Goal: Task Accomplishment & Management: Manage account settings

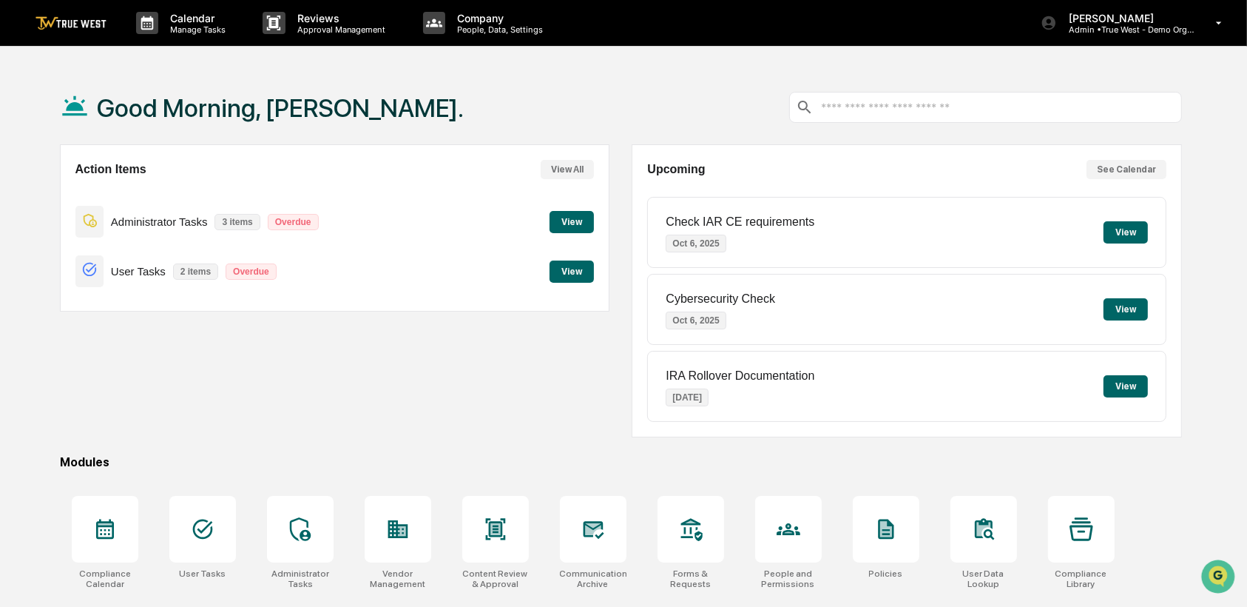
drag, startPoint x: 491, startPoint y: 39, endPoint x: 428, endPoint y: 58, distance: 65.8
click at [428, 58] on div "Calendar Manage Tasks Reviews Approval Management Company People, Data, Setting…" at bounding box center [623, 358] width 1247 height 716
click at [485, 21] on p "Company" at bounding box center [497, 18] width 105 height 13
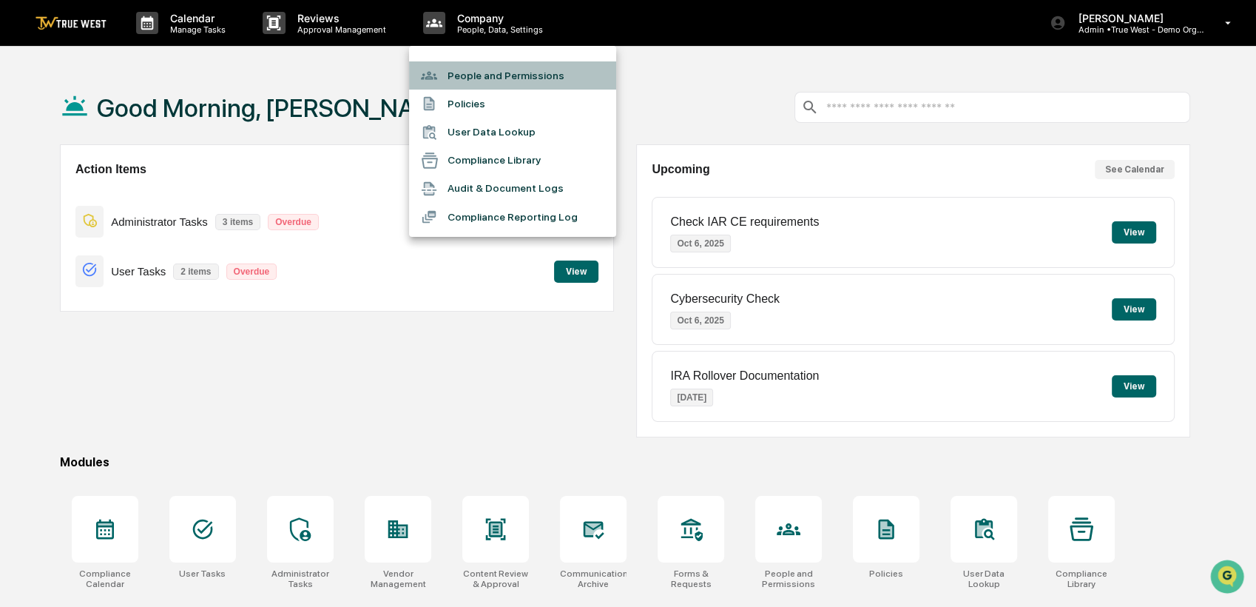
click at [450, 70] on li "People and Permissions" at bounding box center [512, 75] width 207 height 28
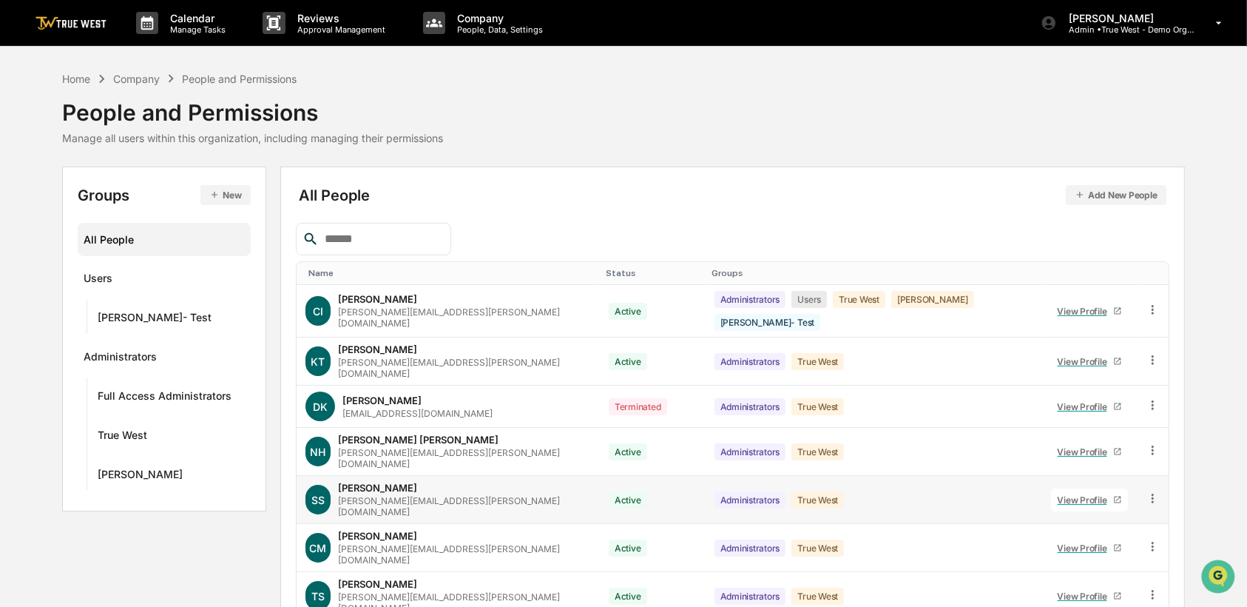
scroll to position [163, 0]
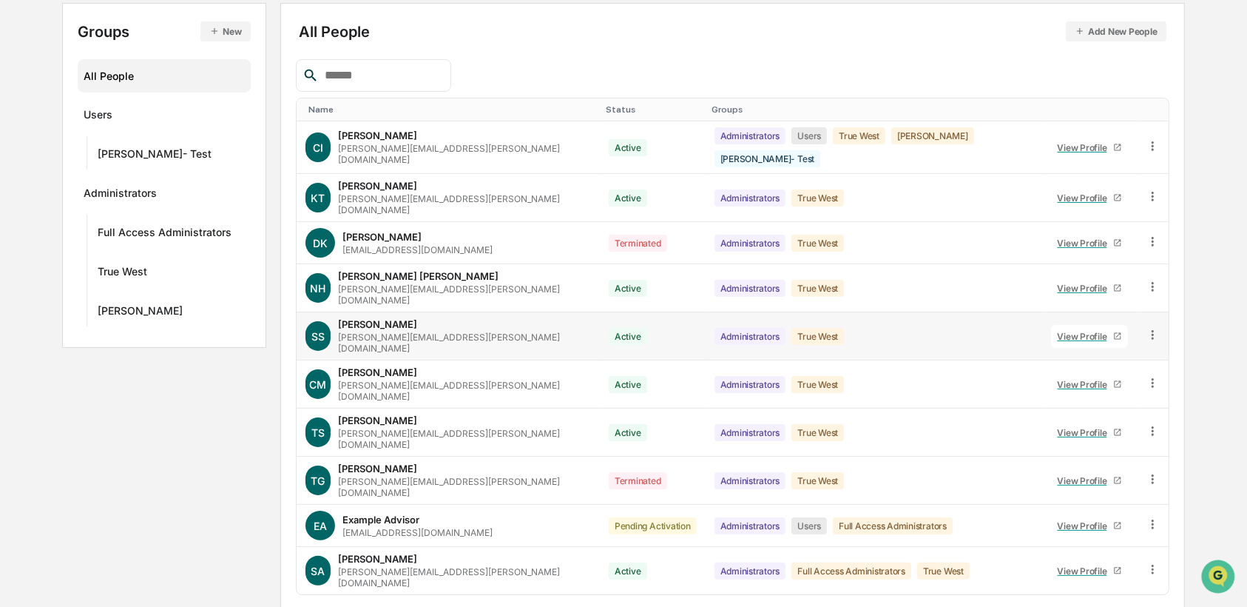
click at [1152, 330] on icon at bounding box center [1153, 334] width 2 height 9
click at [883, 104] on div "Groups" at bounding box center [874, 109] width 325 height 10
click at [1152, 141] on icon at bounding box center [1153, 145] width 2 height 9
click at [1118, 164] on div "Groups & Permissions" at bounding box center [1084, 170] width 127 height 18
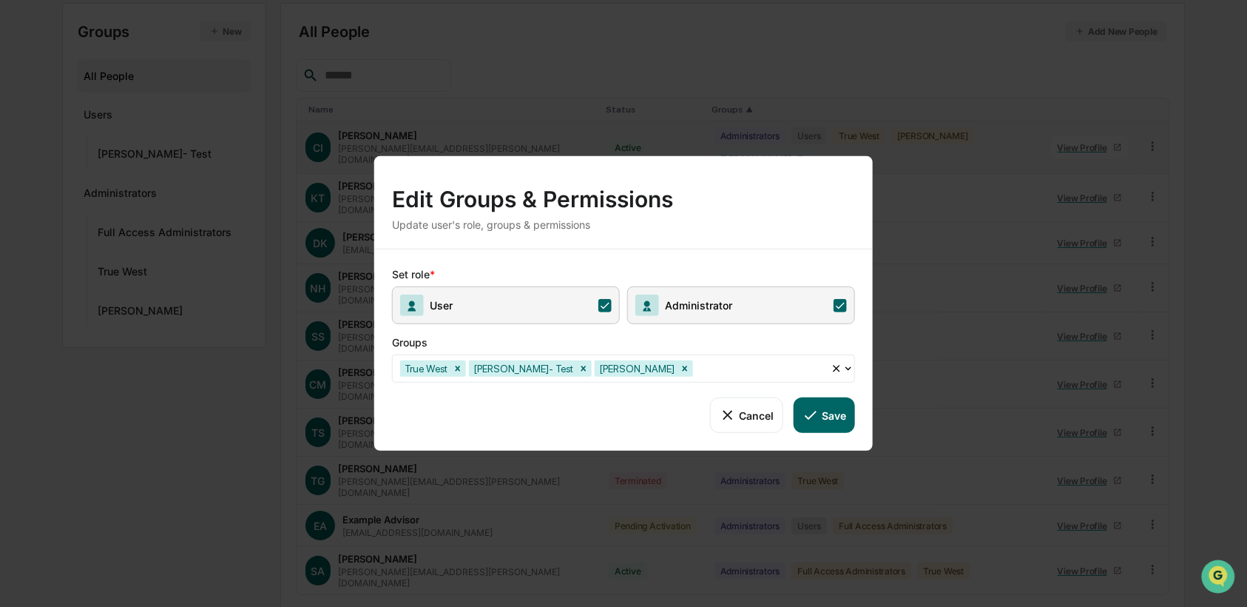
click at [840, 309] on icon at bounding box center [840, 304] width 13 height 13
click at [824, 431] on button "Save" at bounding box center [824, 415] width 61 height 36
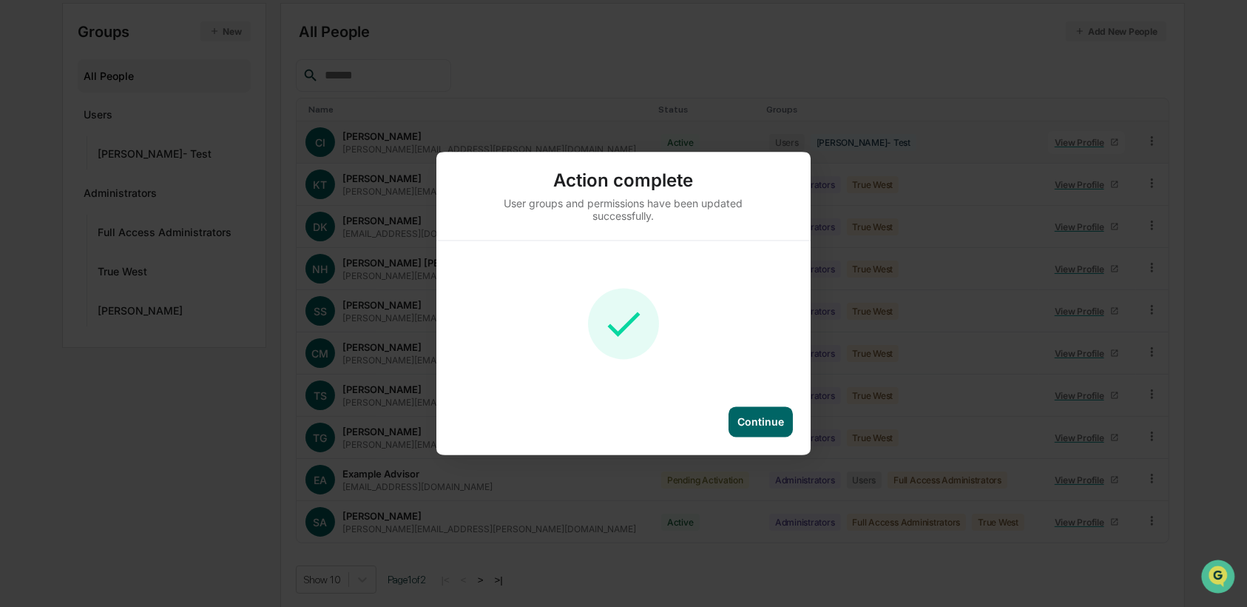
click at [769, 413] on div "Continue" at bounding box center [761, 422] width 64 height 30
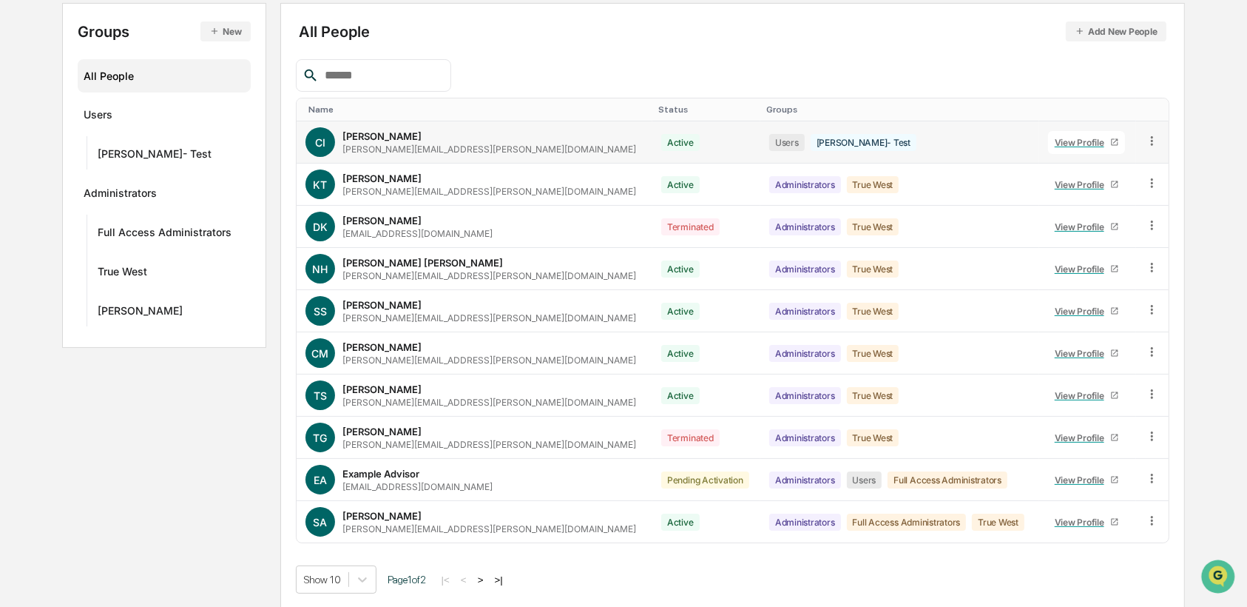
click at [1152, 139] on icon at bounding box center [1152, 141] width 14 height 14
click at [1100, 165] on div "Groups & Permissions" at bounding box center [1083, 165] width 127 height 18
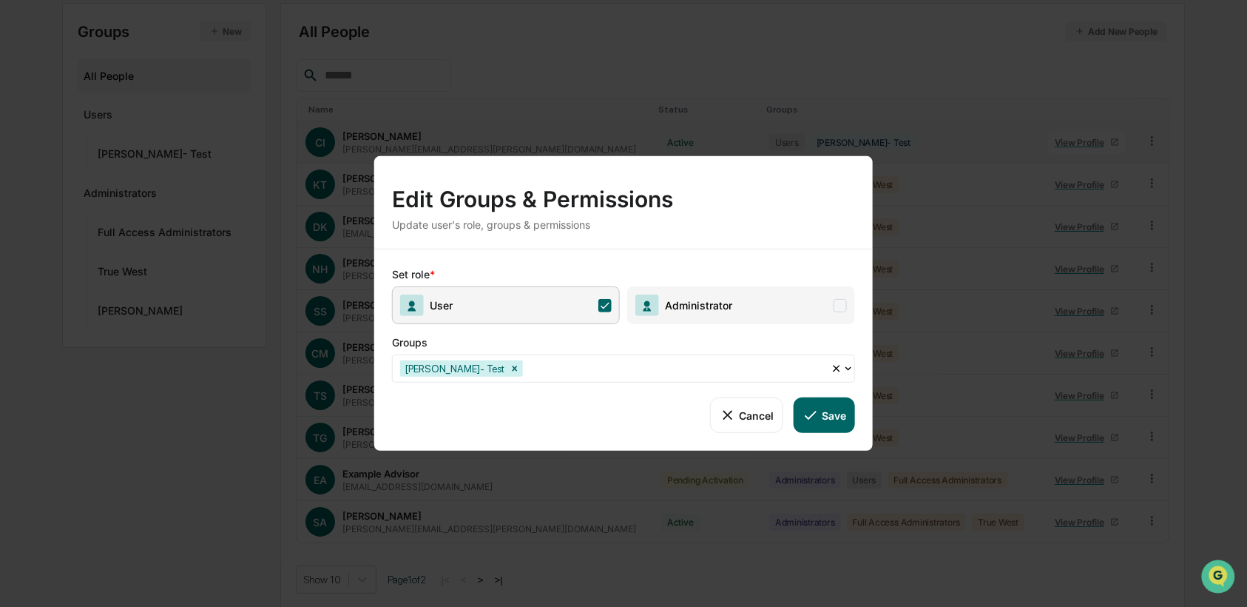
click at [728, 299] on span "Administrator" at bounding box center [695, 305] width 73 height 13
click at [604, 376] on div at bounding box center [674, 367] width 297 height 17
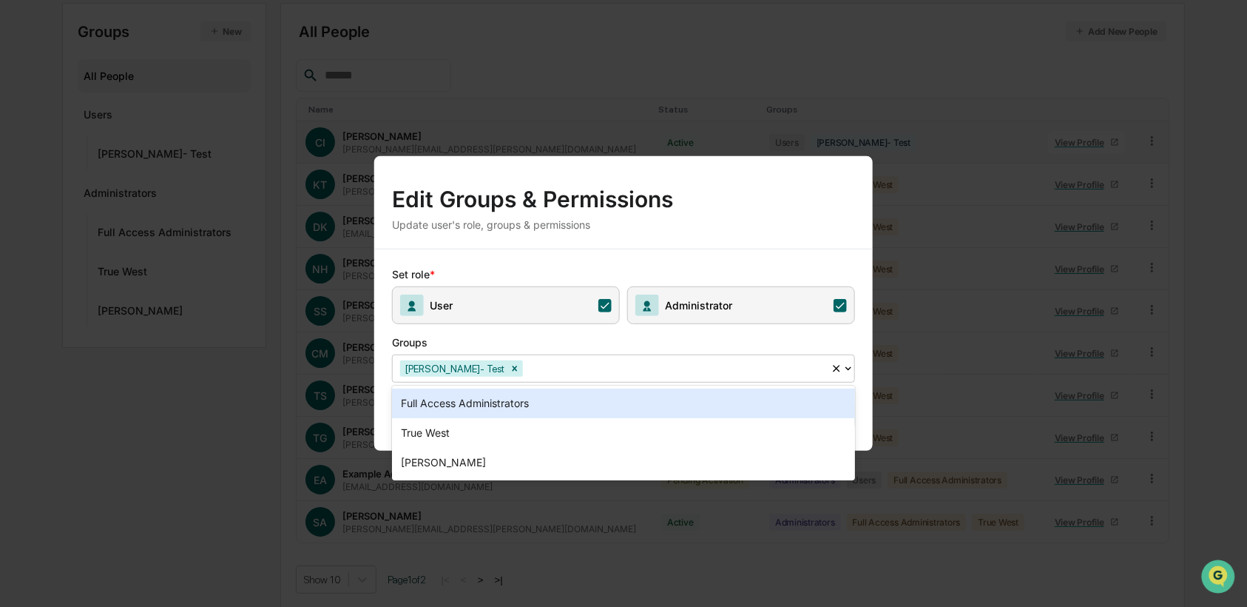
click at [604, 376] on div at bounding box center [674, 367] width 297 height 17
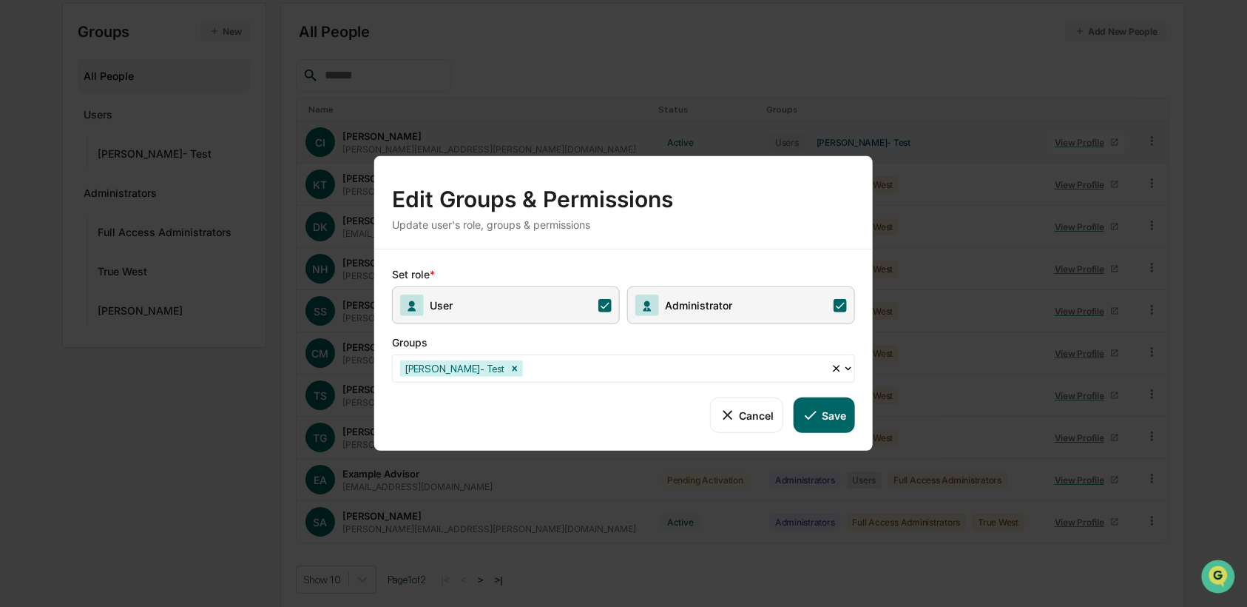
click at [845, 413] on button "Save" at bounding box center [824, 415] width 61 height 36
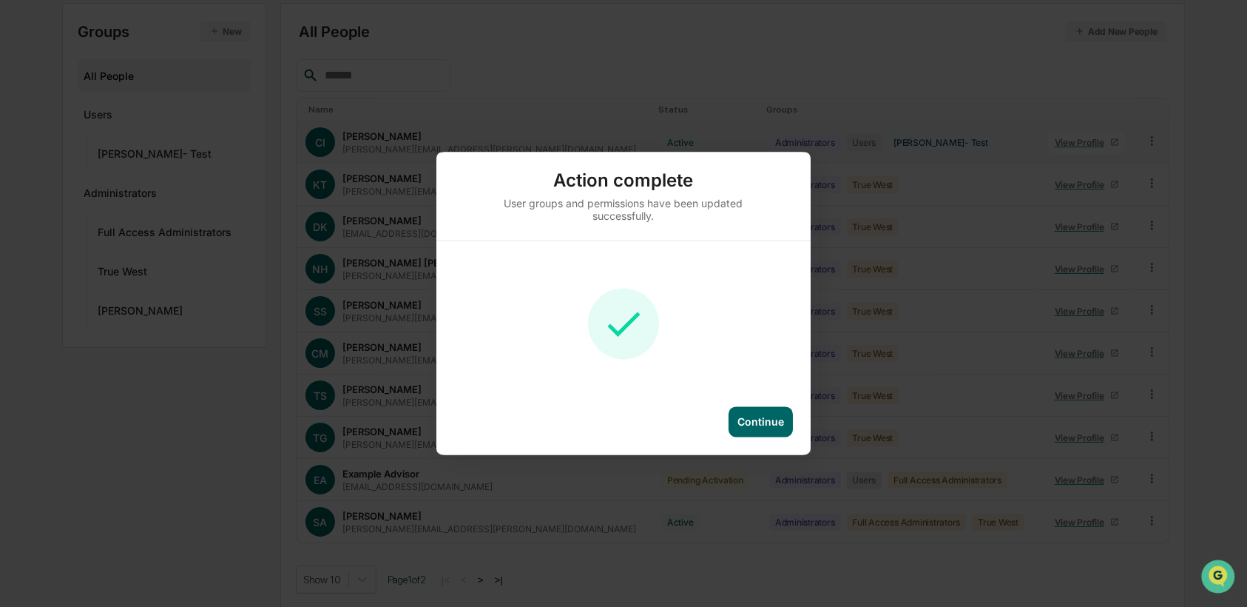
click at [751, 422] on div "Continue" at bounding box center [760, 422] width 47 height 13
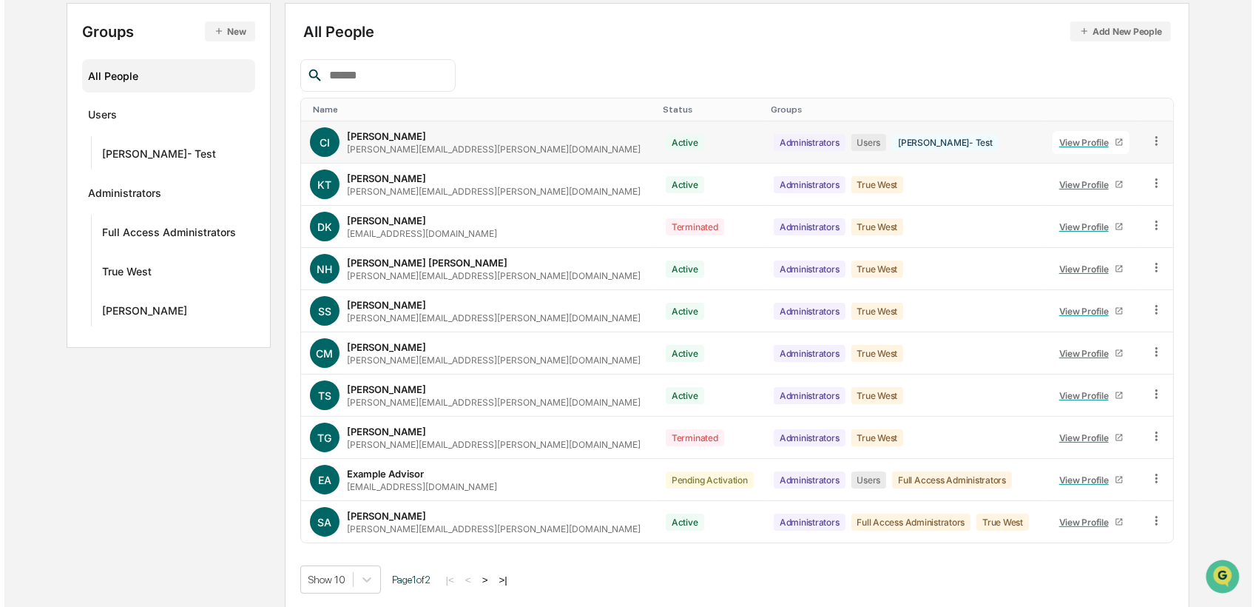
scroll to position [0, 0]
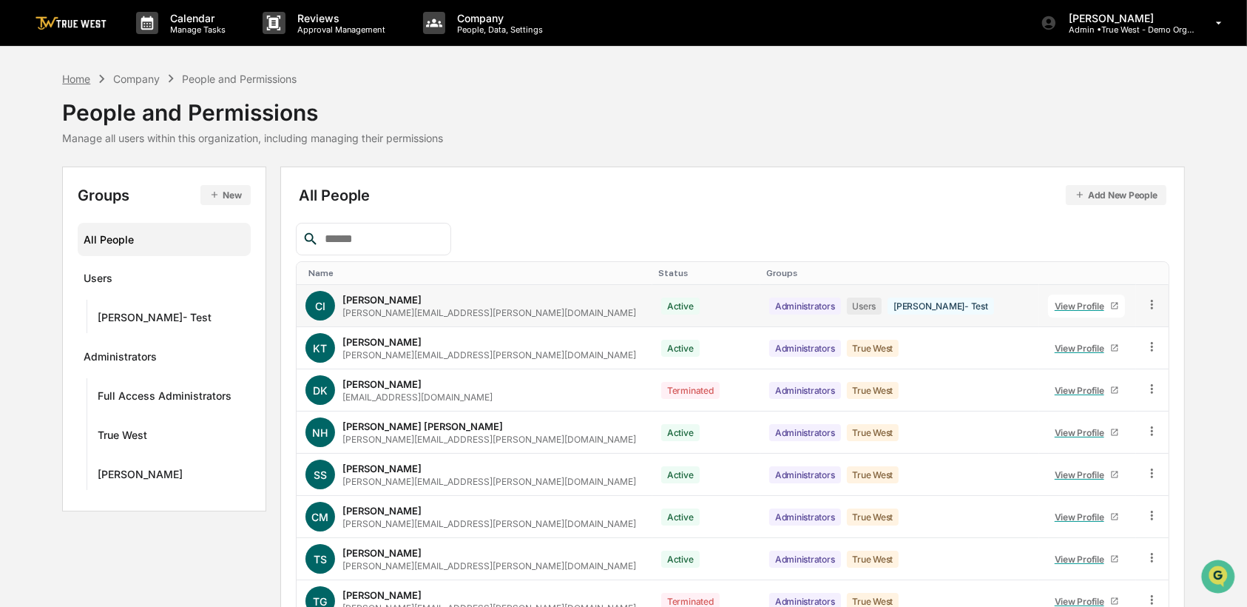
click at [75, 79] on div "Home" at bounding box center [76, 78] width 28 height 13
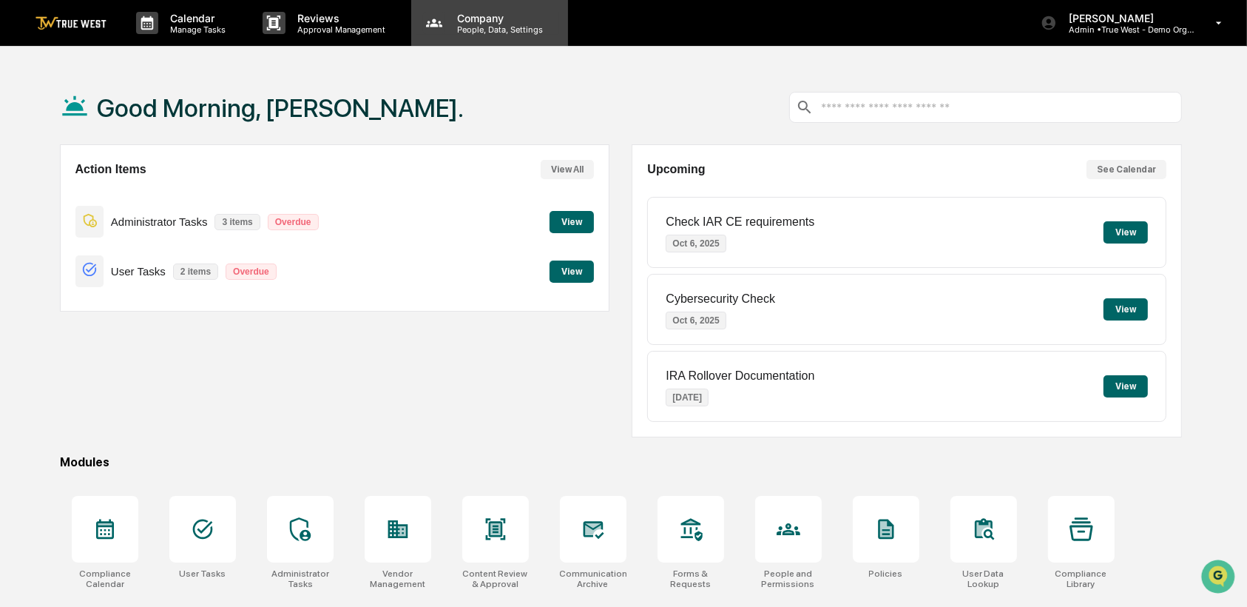
click at [473, 30] on p "People, Data, Settings" at bounding box center [497, 29] width 105 height 10
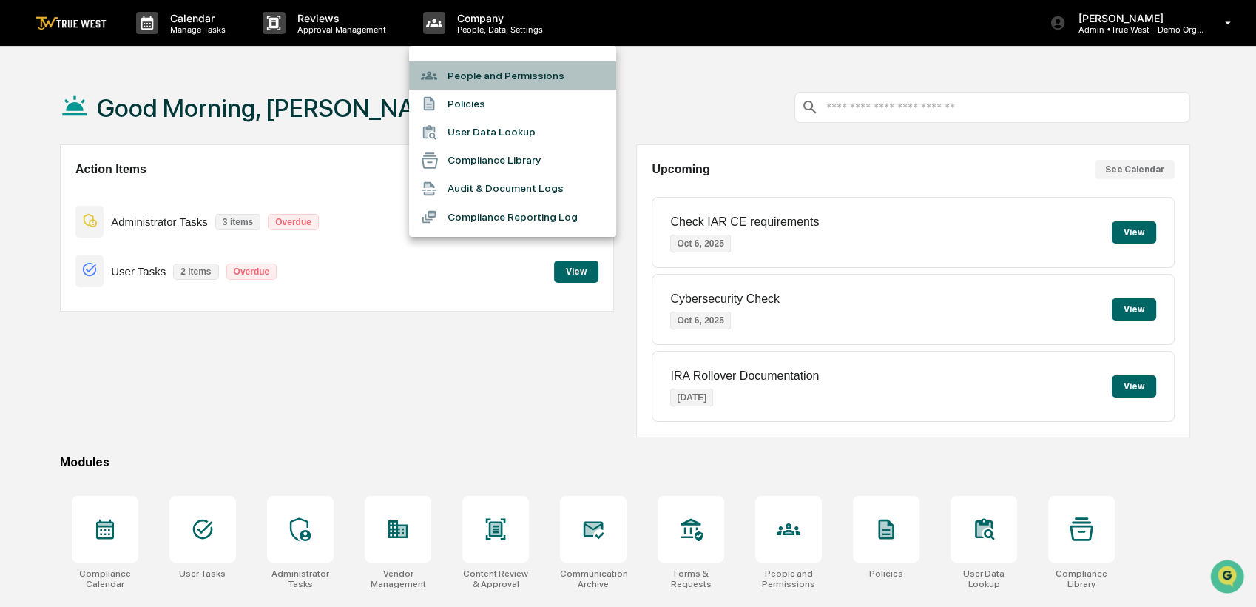
click at [464, 70] on li "People and Permissions" at bounding box center [512, 75] width 207 height 28
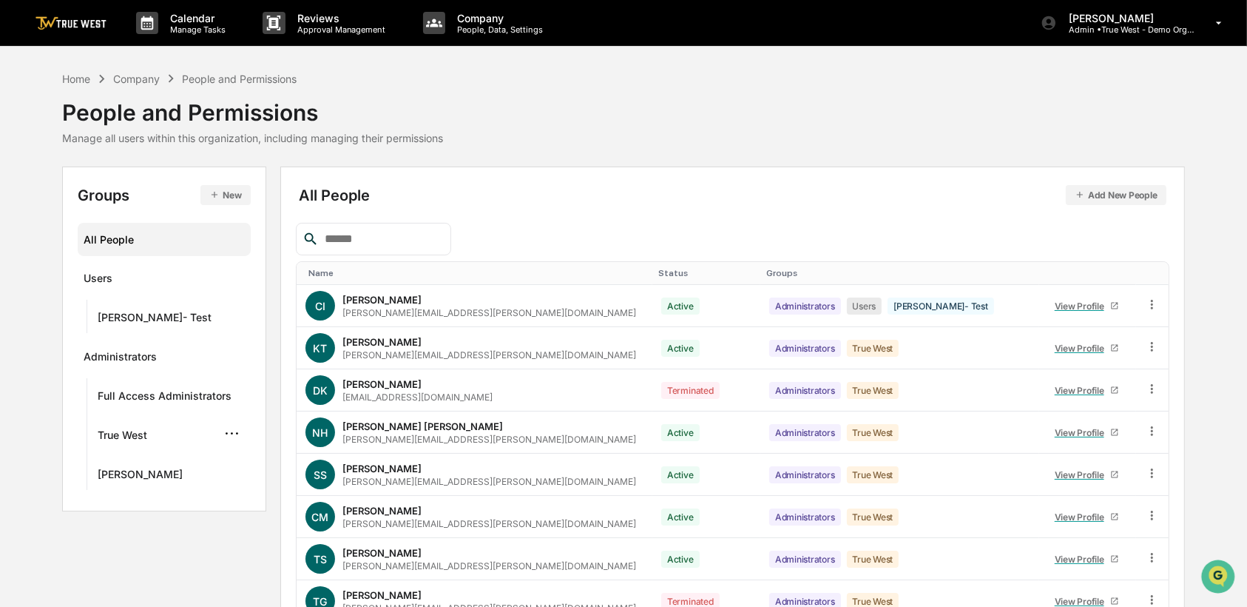
click at [179, 448] on div "True West ···" at bounding box center [171, 433] width 158 height 33
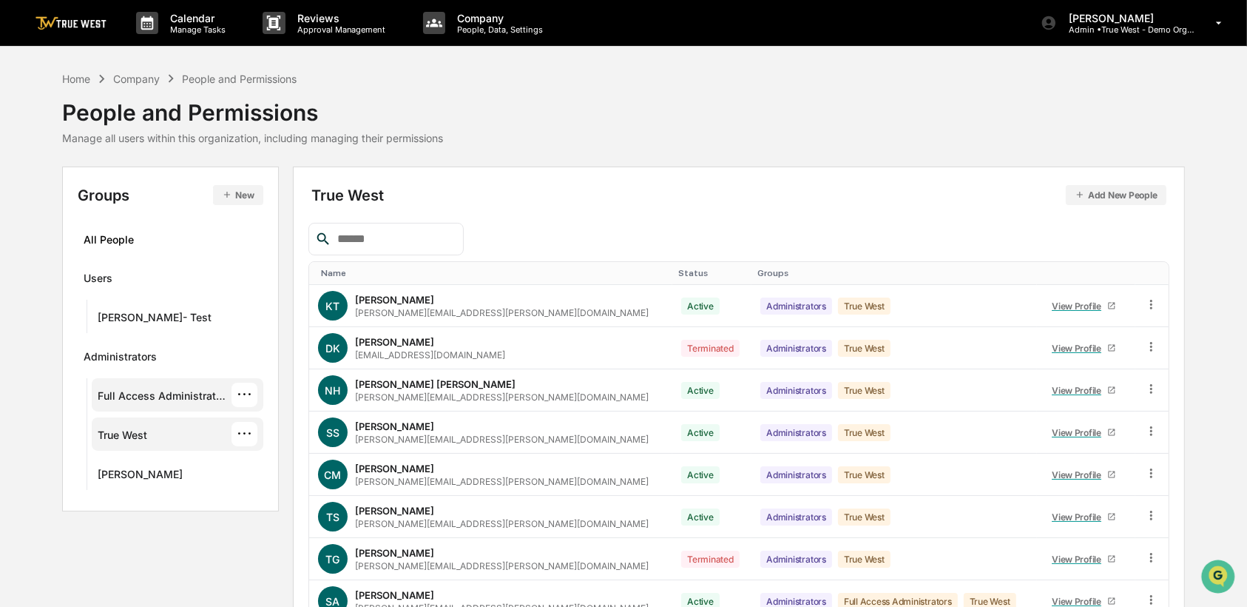
click at [157, 385] on div "Full Access Administrators ···" at bounding box center [177, 394] width 159 height 24
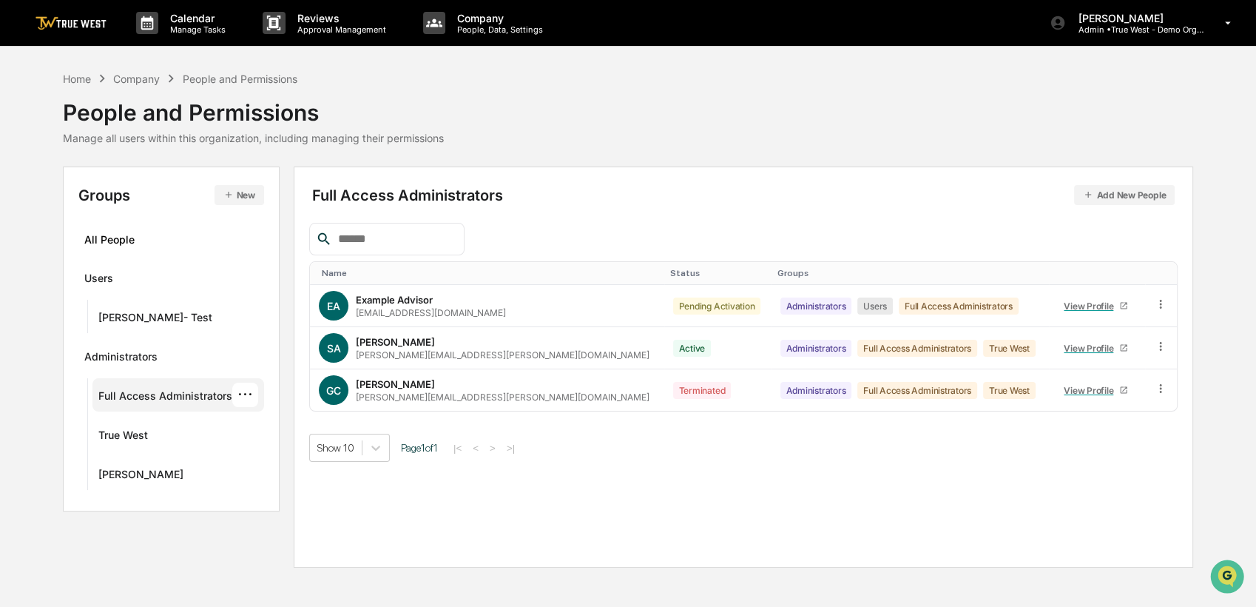
click at [157, 385] on div "Full Access Administrators ···" at bounding box center [178, 394] width 160 height 24
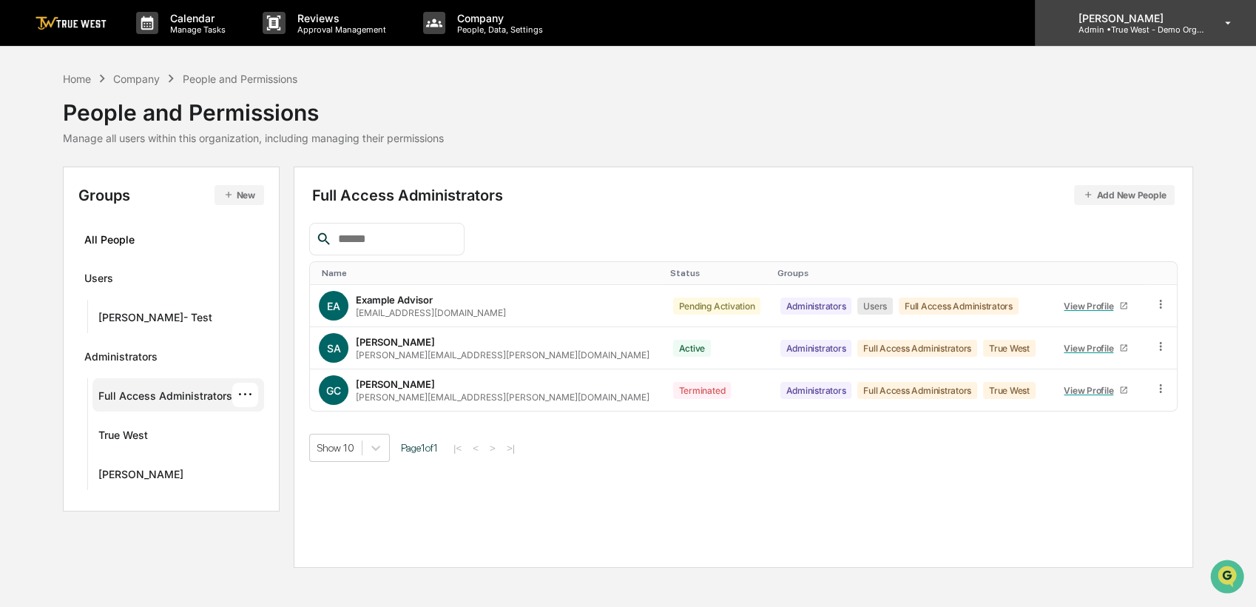
click at [1121, 24] on p "Admin • True West - Demo Organization" at bounding box center [1135, 29] width 138 height 10
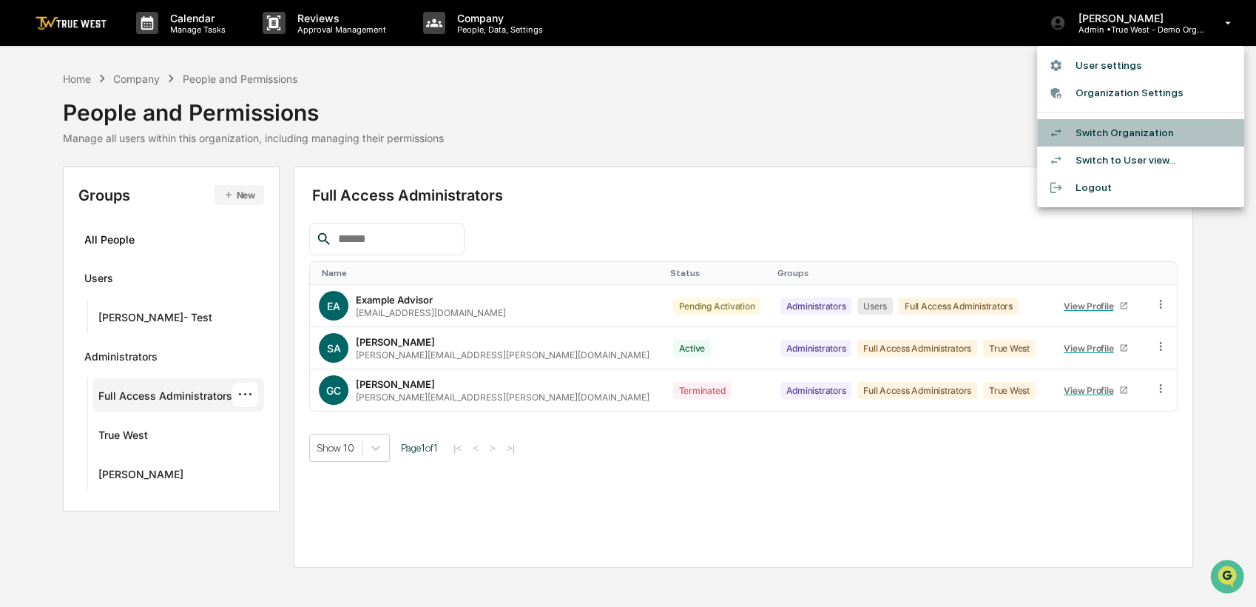
click at [1088, 130] on li "Switch Organization" at bounding box center [1140, 132] width 207 height 27
